Goal: Check status: Check status

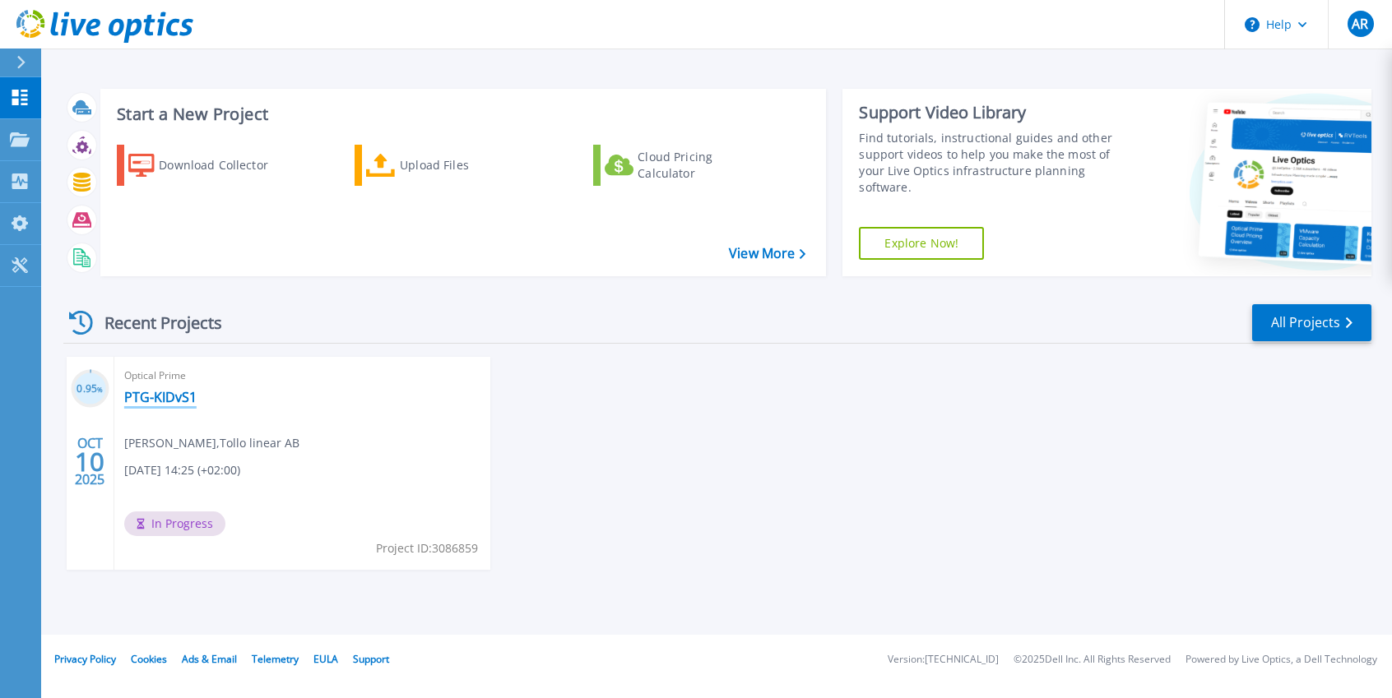
click at [153, 397] on link "PTG-KIDvS1" at bounding box center [160, 397] width 72 height 16
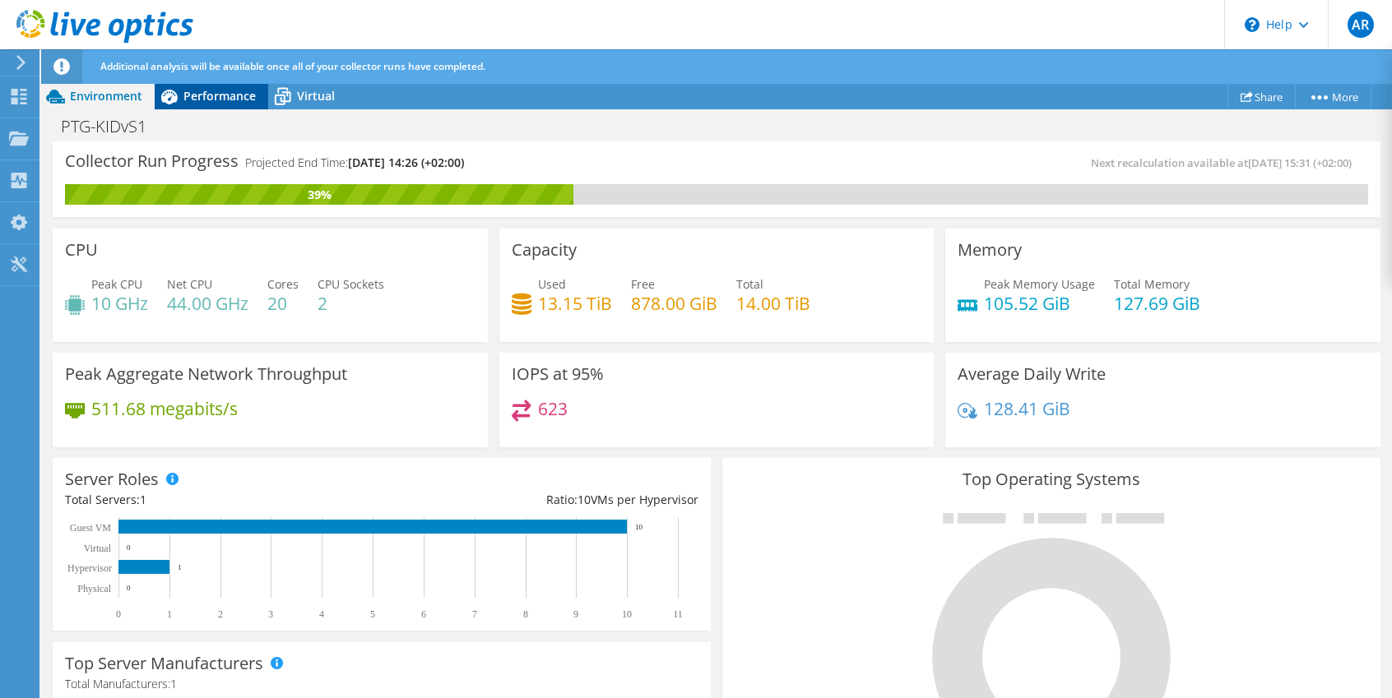
click at [206, 91] on span "Performance" at bounding box center [219, 96] width 72 height 16
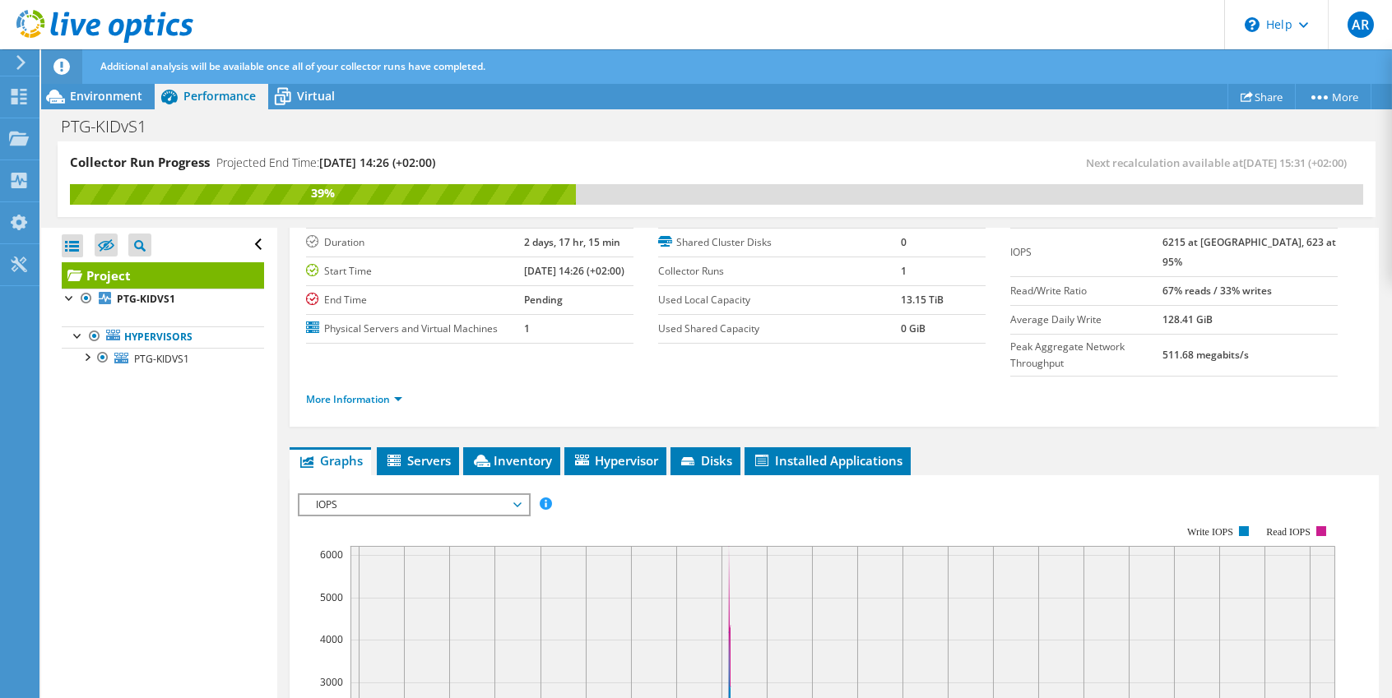
scroll to position [247, 0]
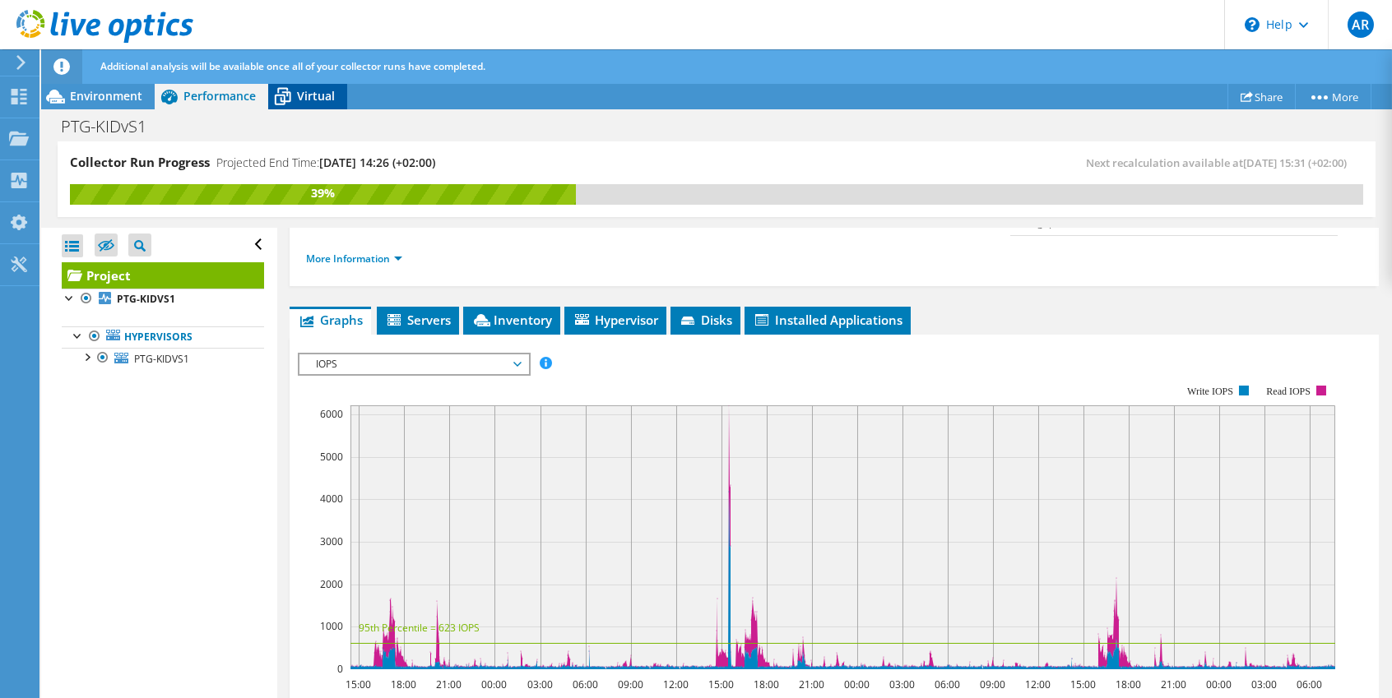
click at [308, 104] on span "Virtual" at bounding box center [316, 96] width 38 height 16
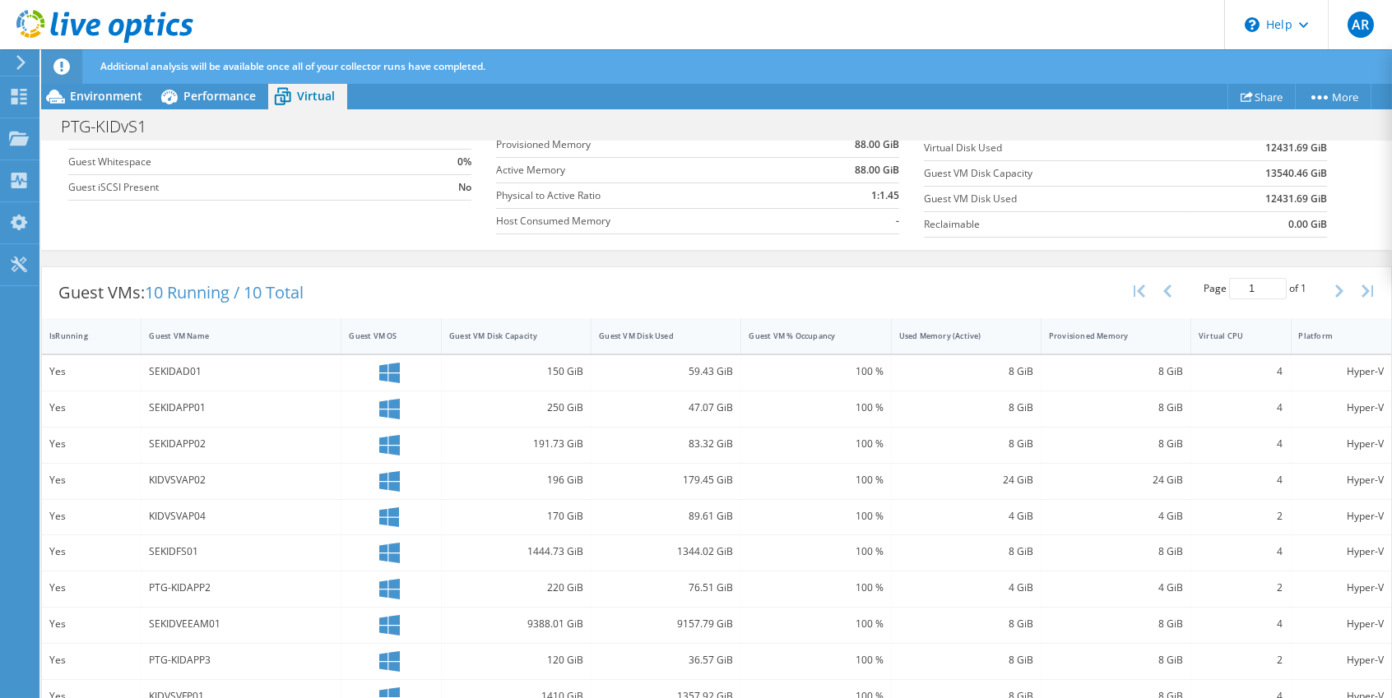
scroll to position [312, 0]
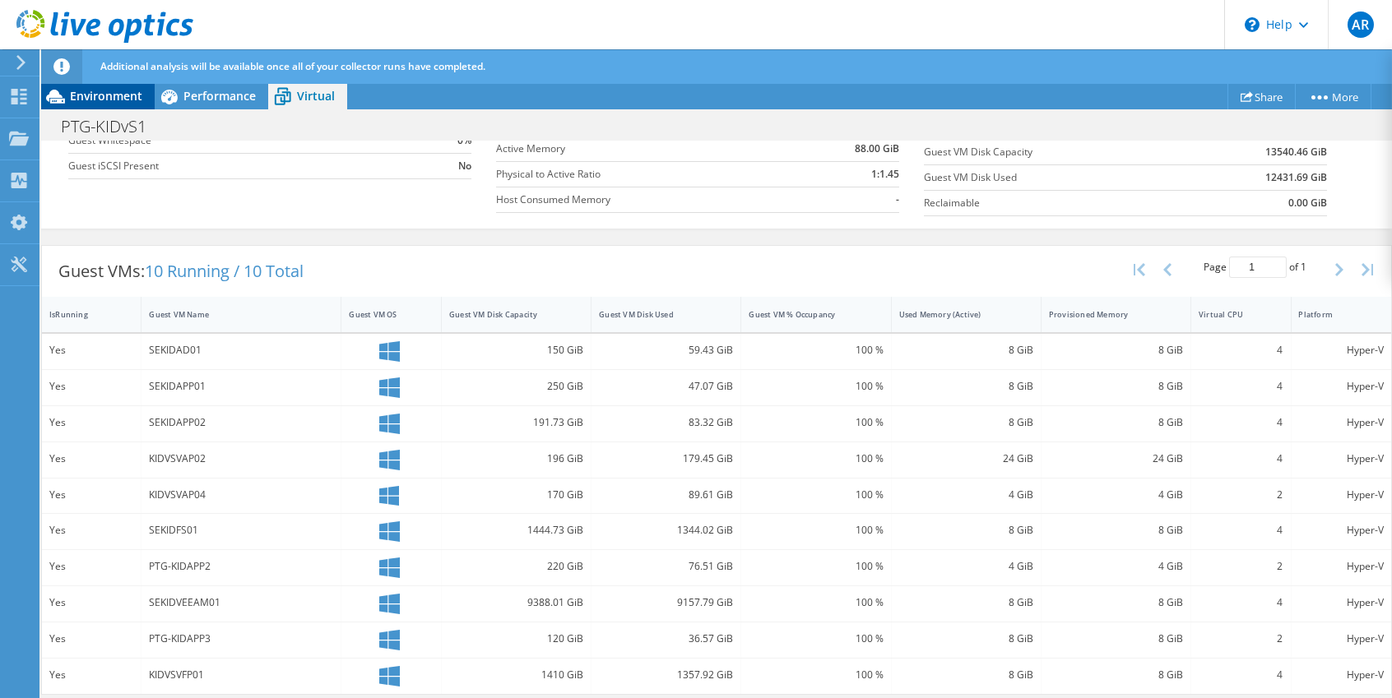
click at [100, 95] on span "Environment" at bounding box center [106, 96] width 72 height 16
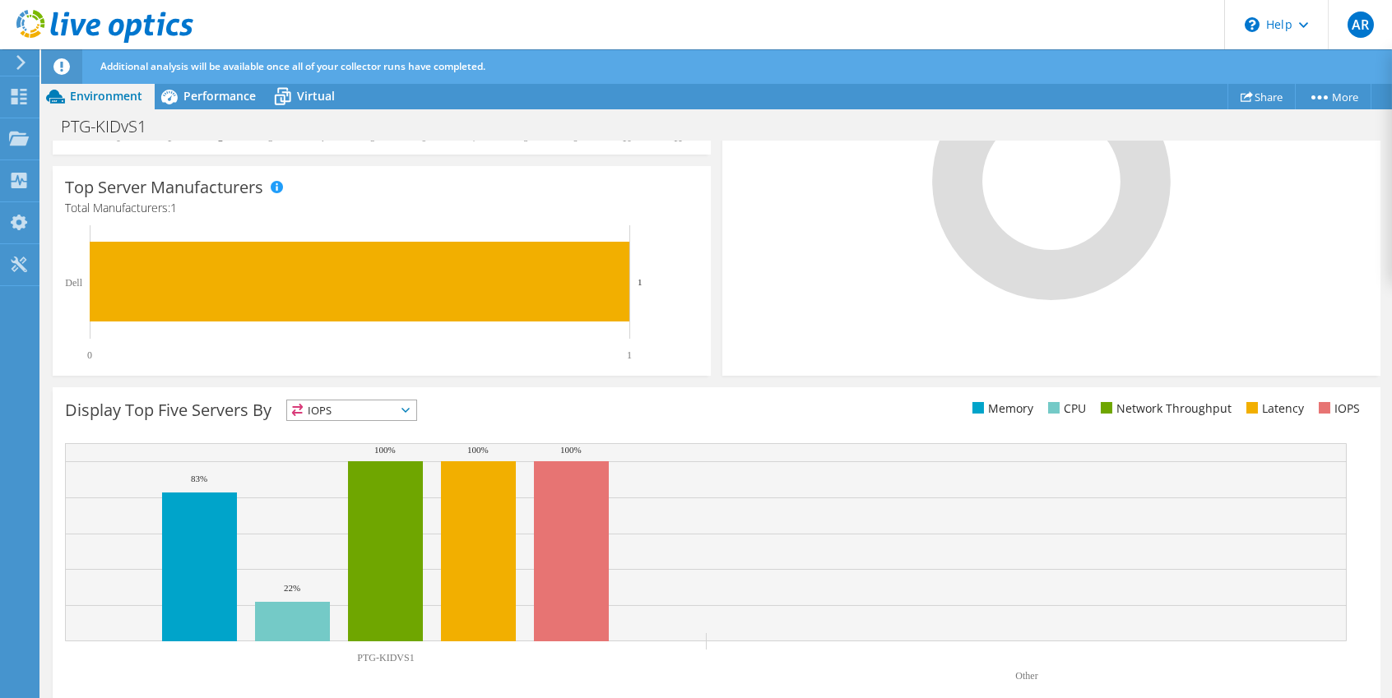
scroll to position [496, 0]
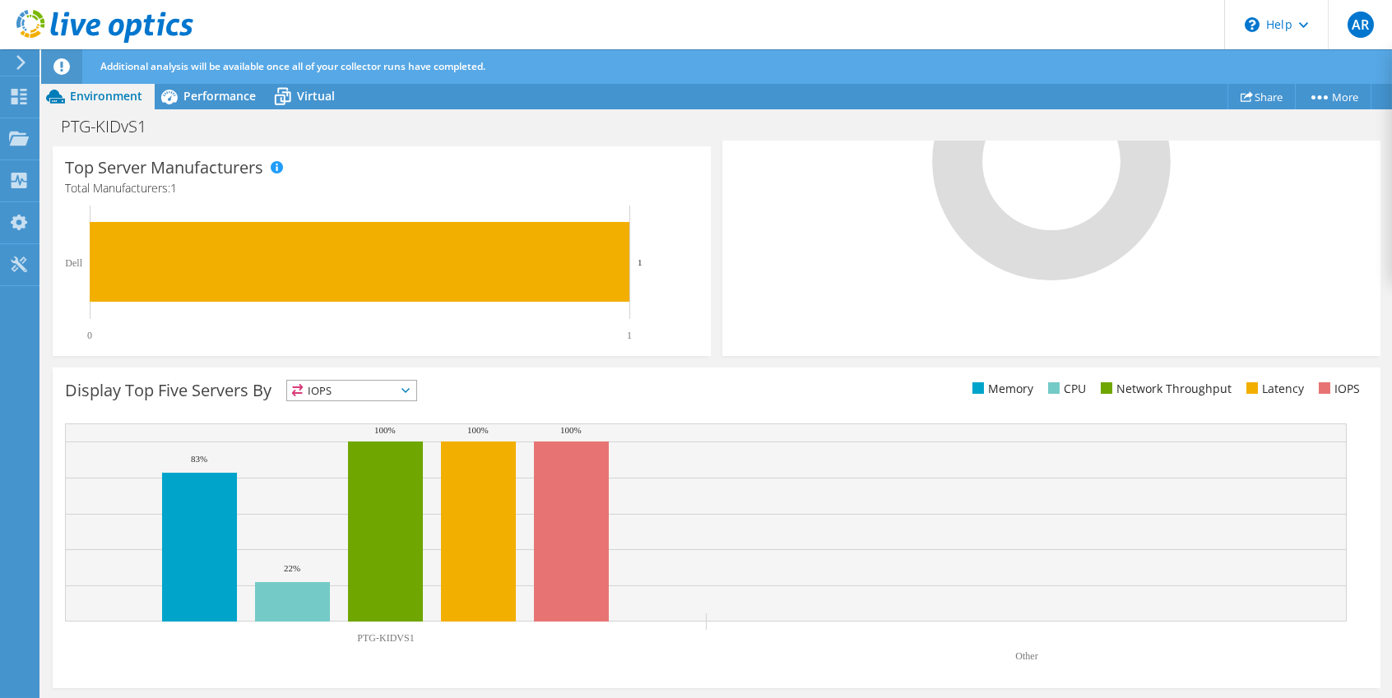
click at [348, 388] on span "IOPS" at bounding box center [351, 391] width 129 height 20
click at [339, 429] on li "Memory" at bounding box center [351, 435] width 129 height 23
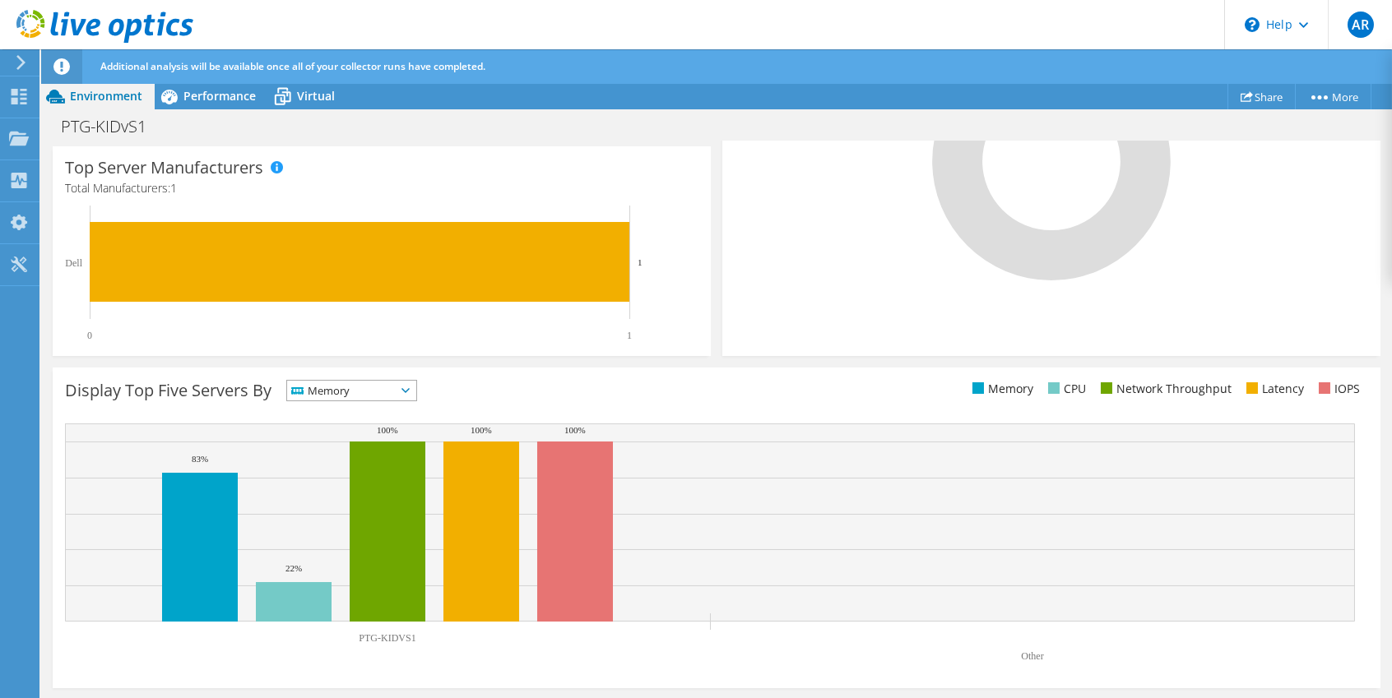
click at [359, 386] on span "Memory" at bounding box center [341, 391] width 109 height 20
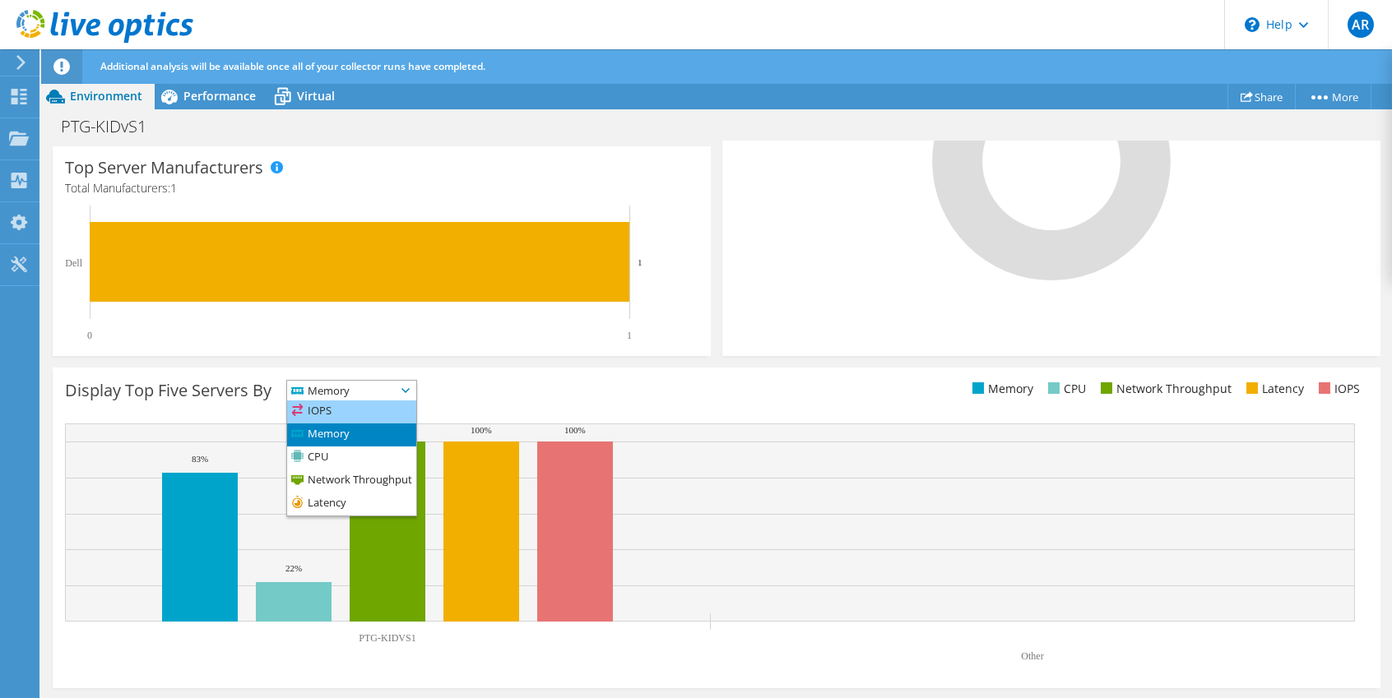
click at [344, 411] on li "IOPS" at bounding box center [351, 412] width 129 height 23
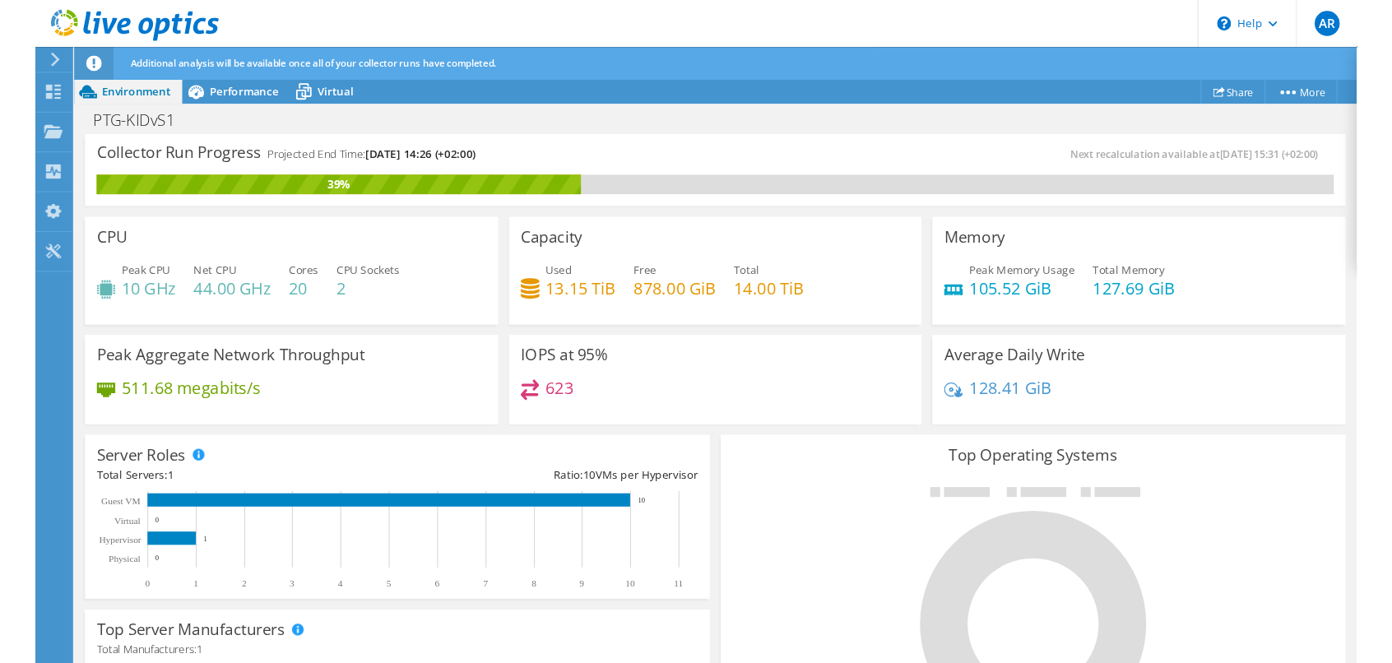
scroll to position [0, 0]
